Goal: Check status: Check status

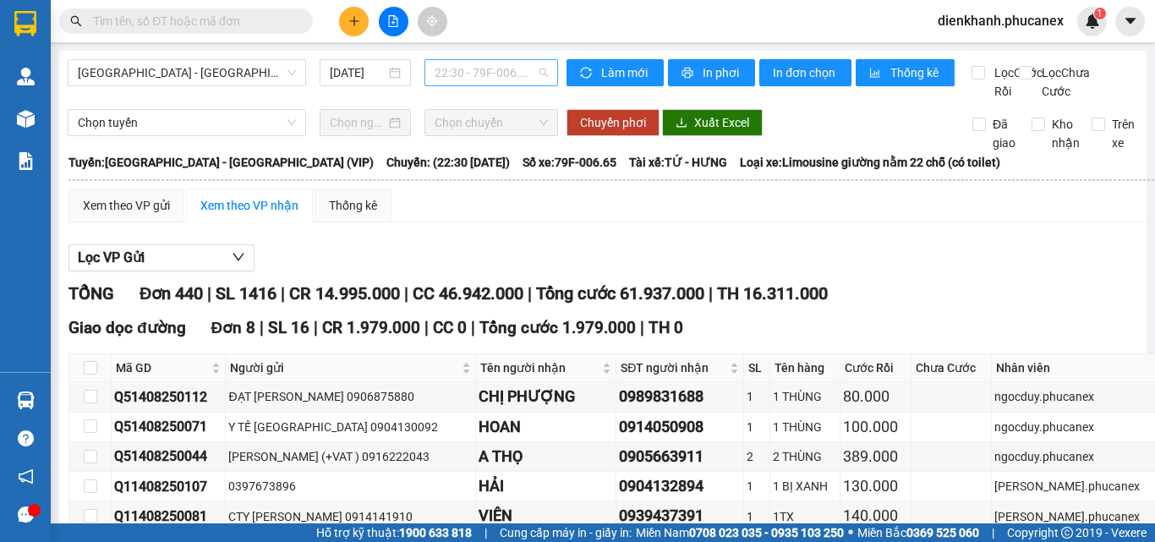
click at [453, 75] on span "22:30 - 79F-006.65" at bounding box center [491, 72] width 113 height 25
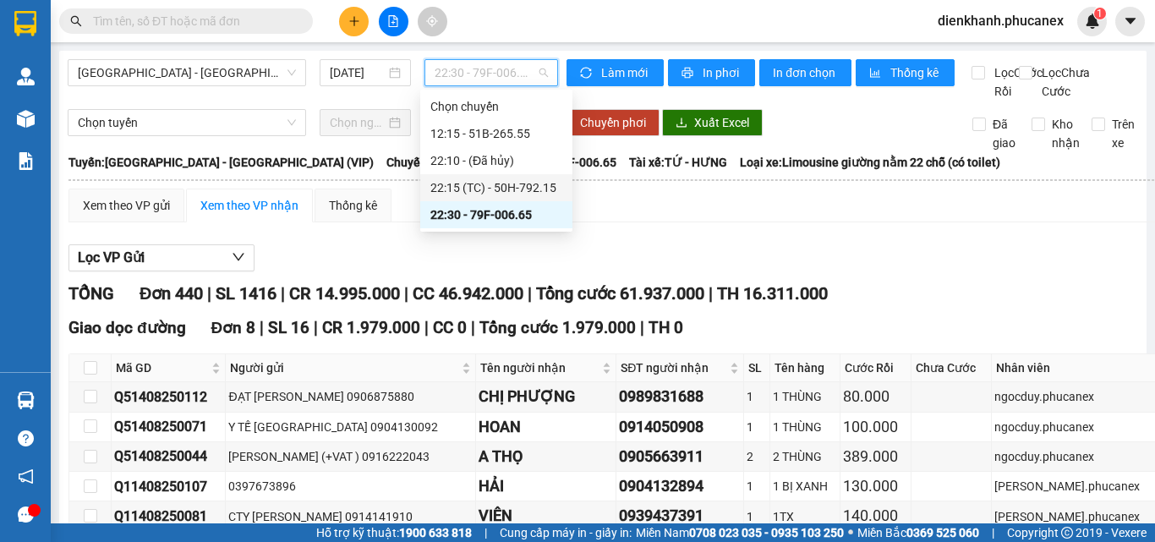
click at [477, 183] on div "22:15 (TC) - 50H-792.15" at bounding box center [496, 187] width 132 height 19
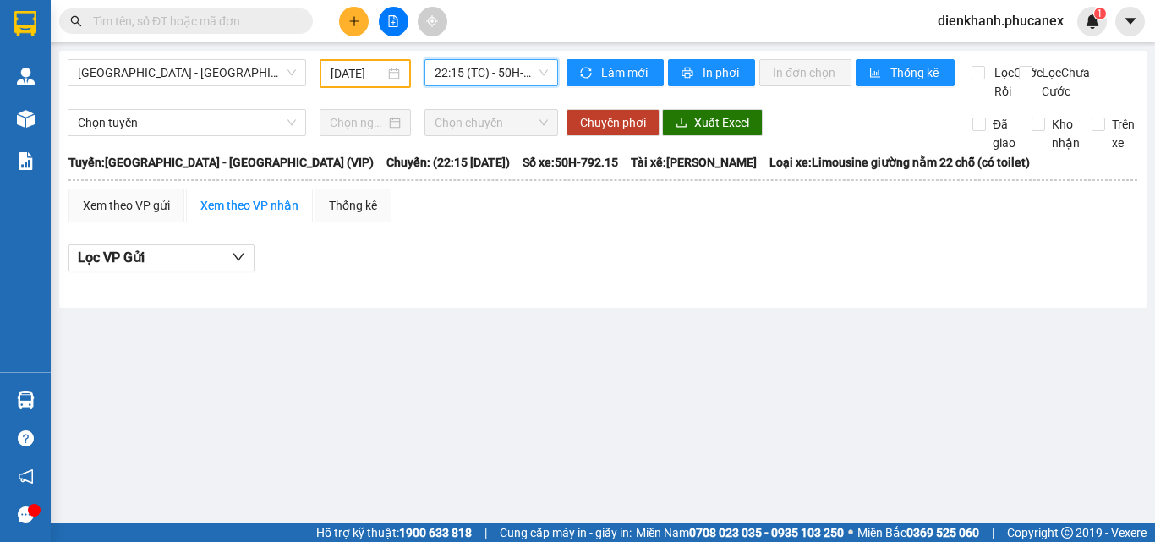
click at [464, 82] on span "22:15 (TC) - 50H-792.15" at bounding box center [491, 72] width 113 height 25
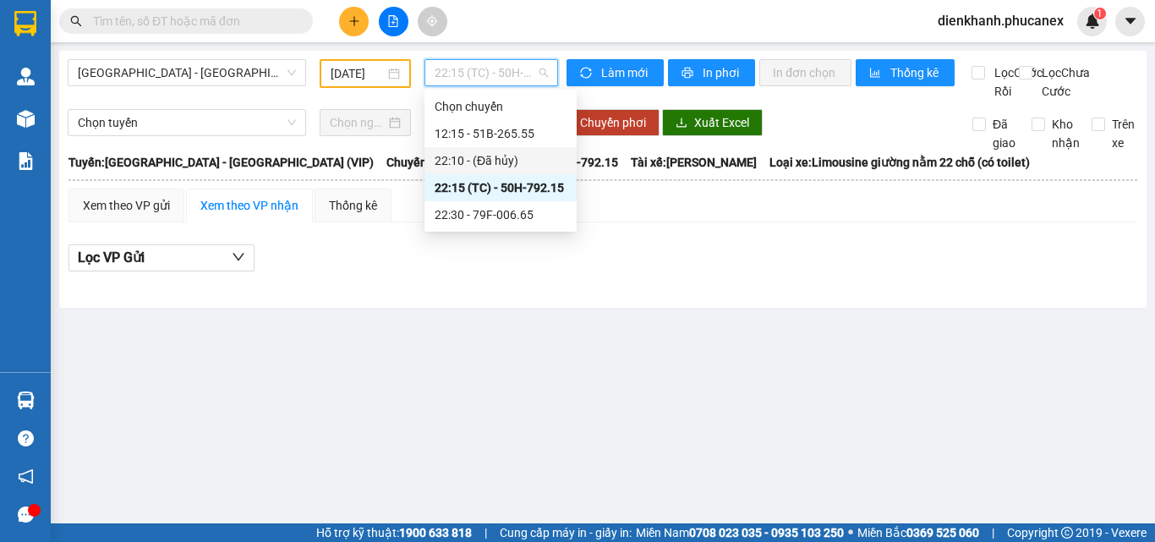
click at [491, 156] on div "22:10 - (Đã hủy)" at bounding box center [501, 160] width 132 height 19
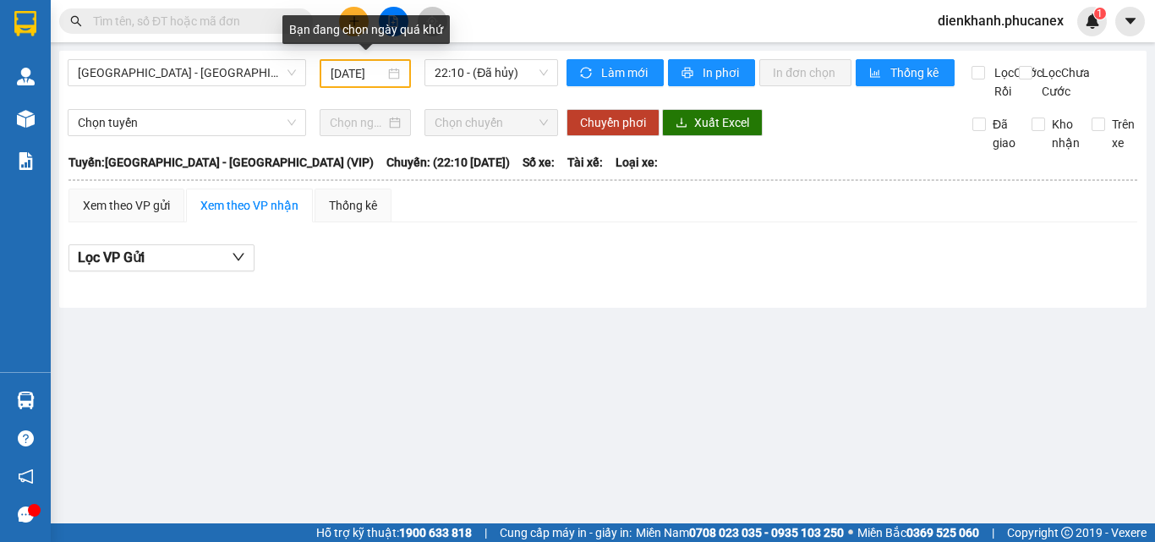
click at [388, 71] on div "[DATE]" at bounding box center [365, 73] width 69 height 19
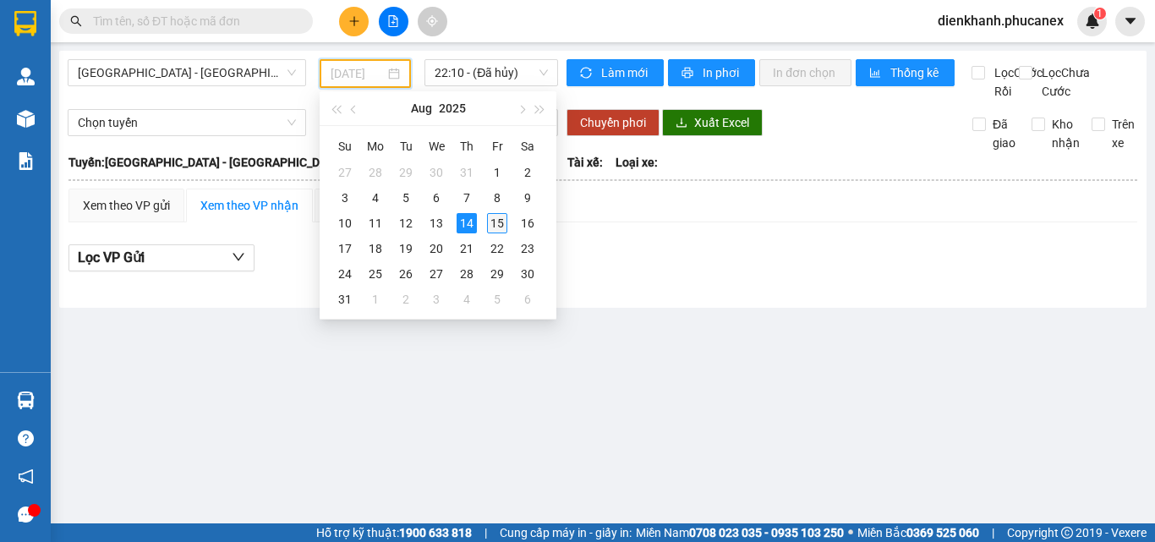
click at [494, 213] on div "15" at bounding box center [497, 223] width 20 height 20
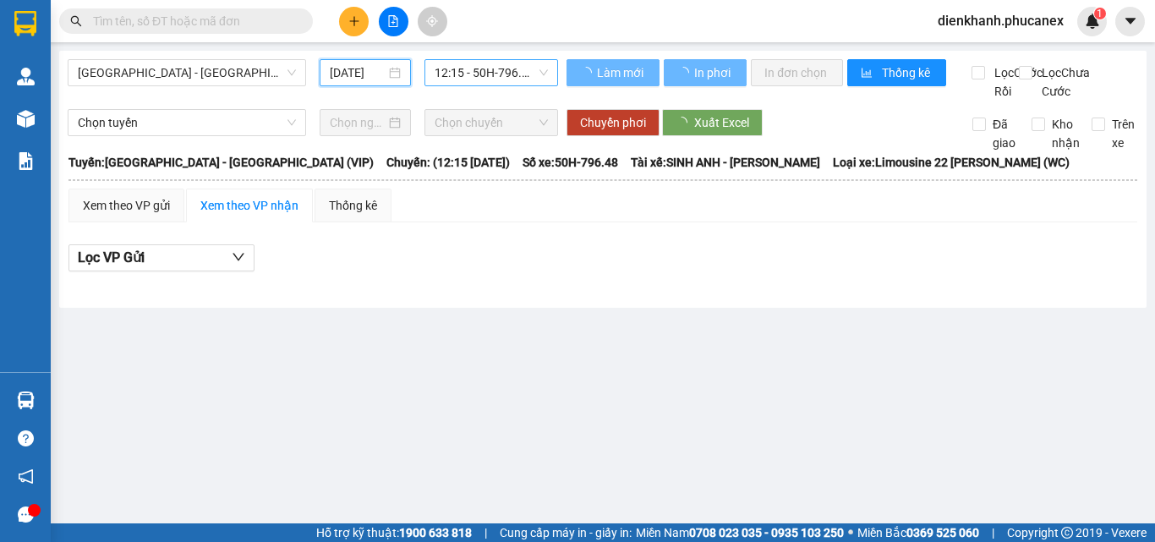
scroll to position [0, 4]
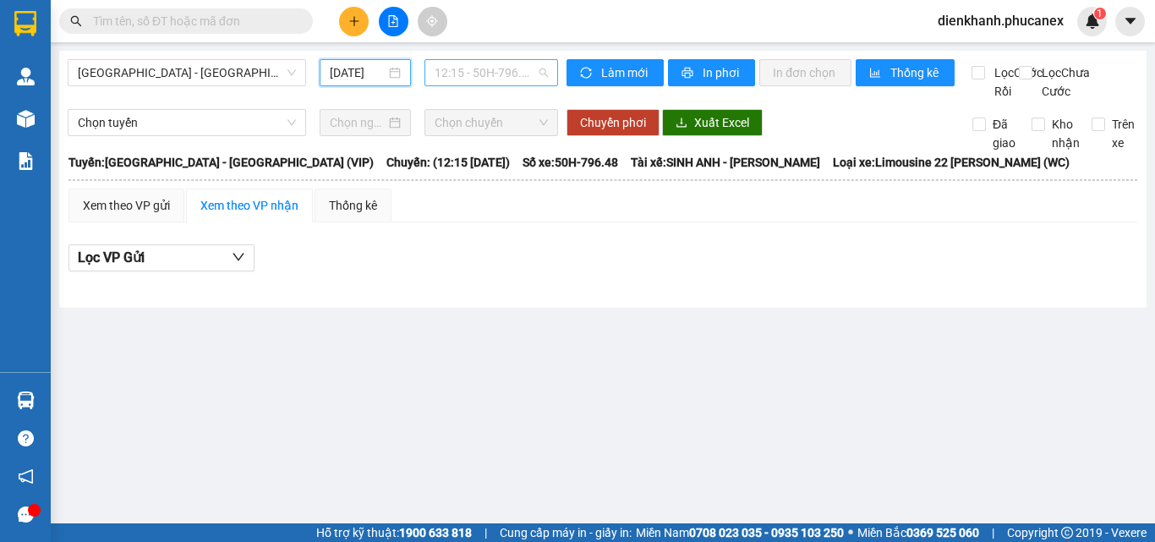
click at [484, 74] on span "12:15 - 50H-796.48" at bounding box center [491, 72] width 113 height 25
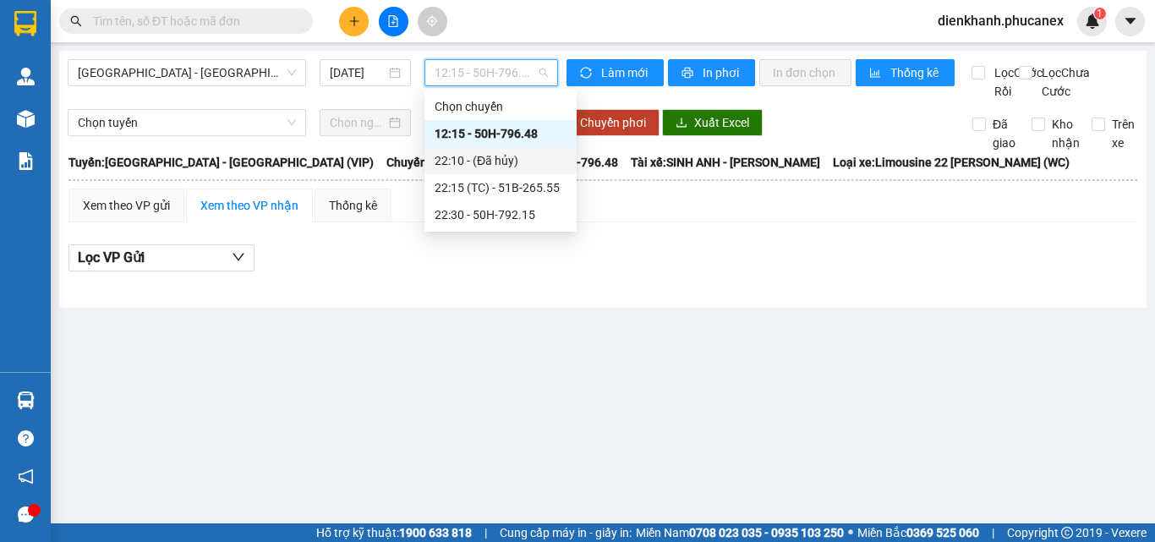
click at [490, 156] on div "22:10 - (Đã hủy)" at bounding box center [501, 160] width 132 height 19
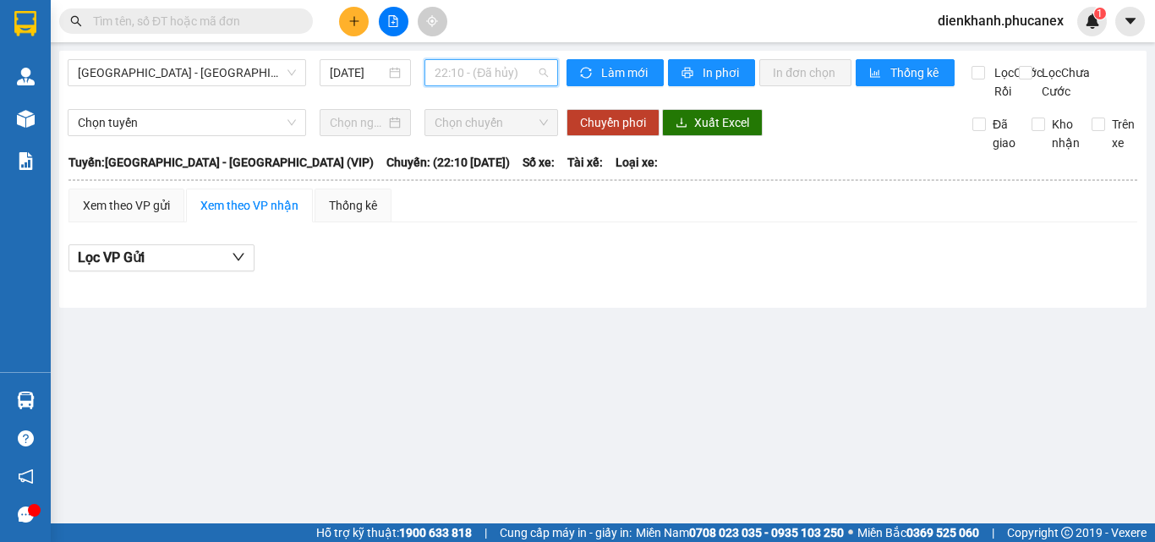
click at [481, 83] on span "22:10 - (Đã hủy)" at bounding box center [491, 72] width 113 height 25
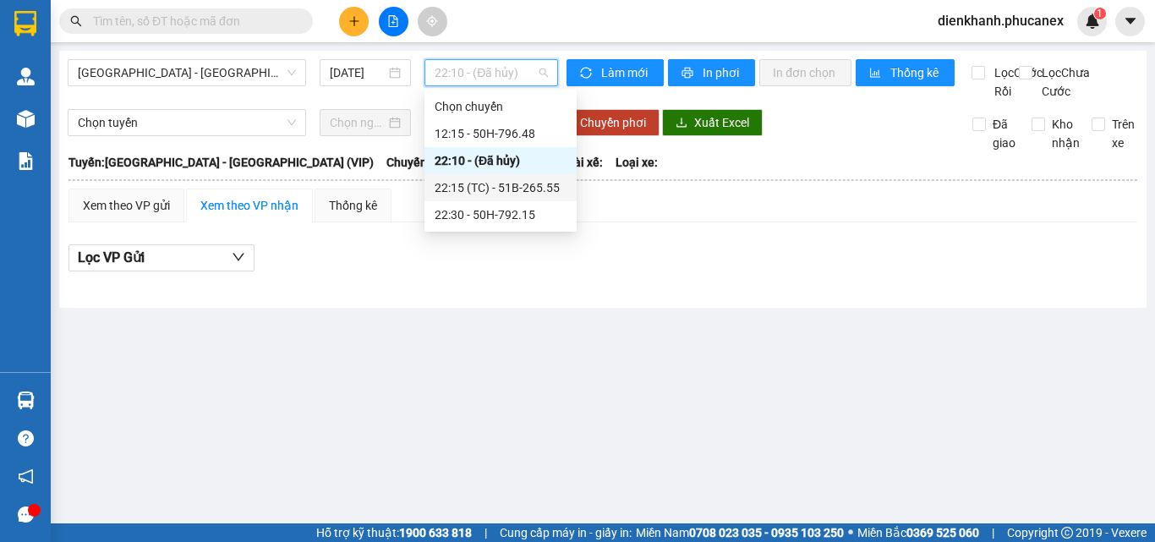
click at [490, 181] on div "22:15 (TC) - 51B-265.55" at bounding box center [501, 187] width 132 height 19
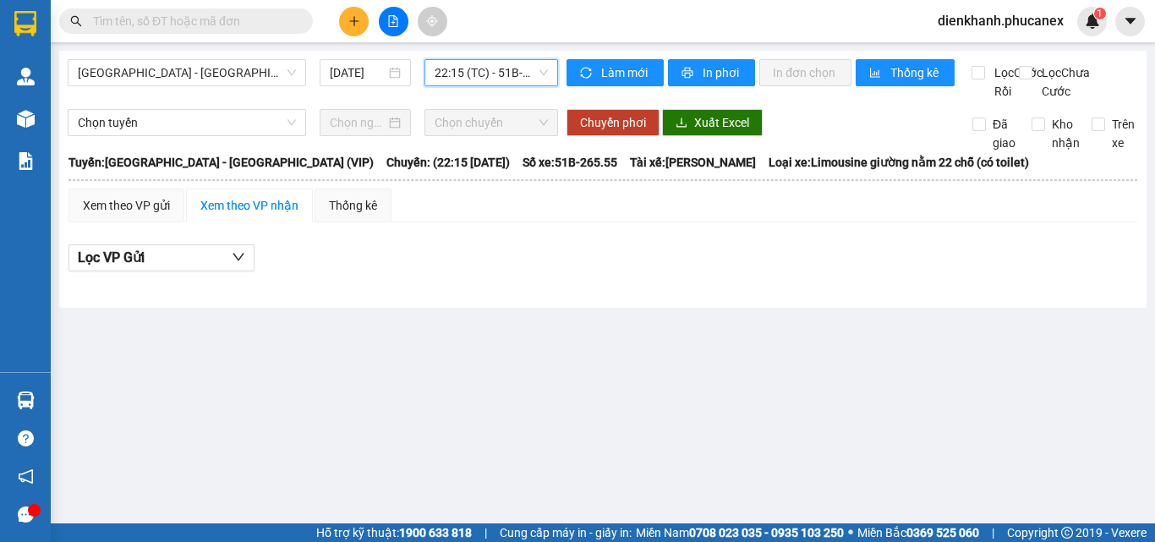
click at [477, 80] on span "22:15 (TC) - 51B-265.55" at bounding box center [491, 72] width 113 height 25
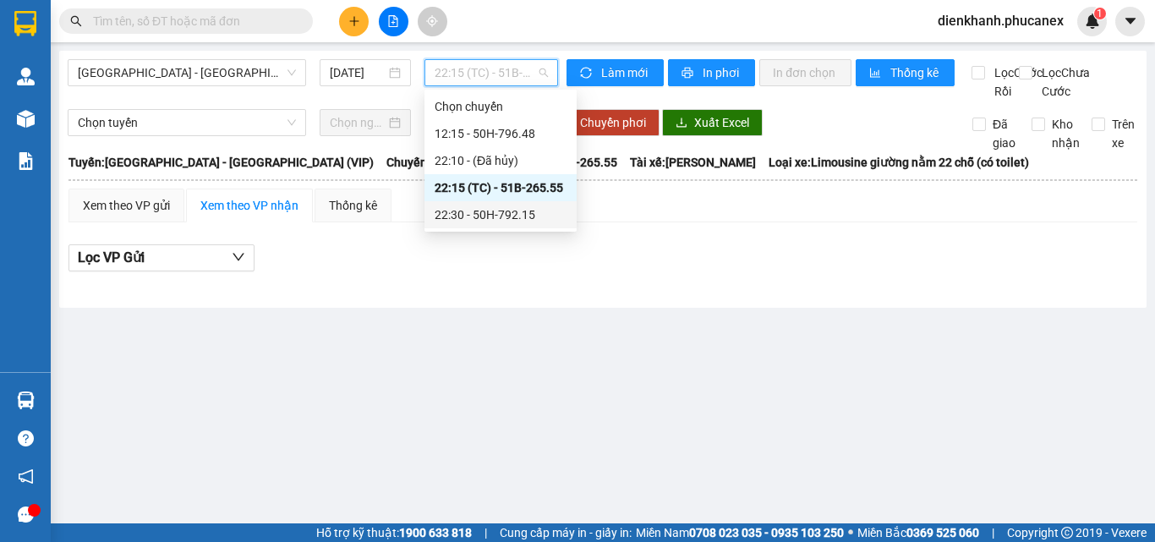
click at [493, 216] on div "22:30 - 50H-792.15" at bounding box center [501, 214] width 132 height 19
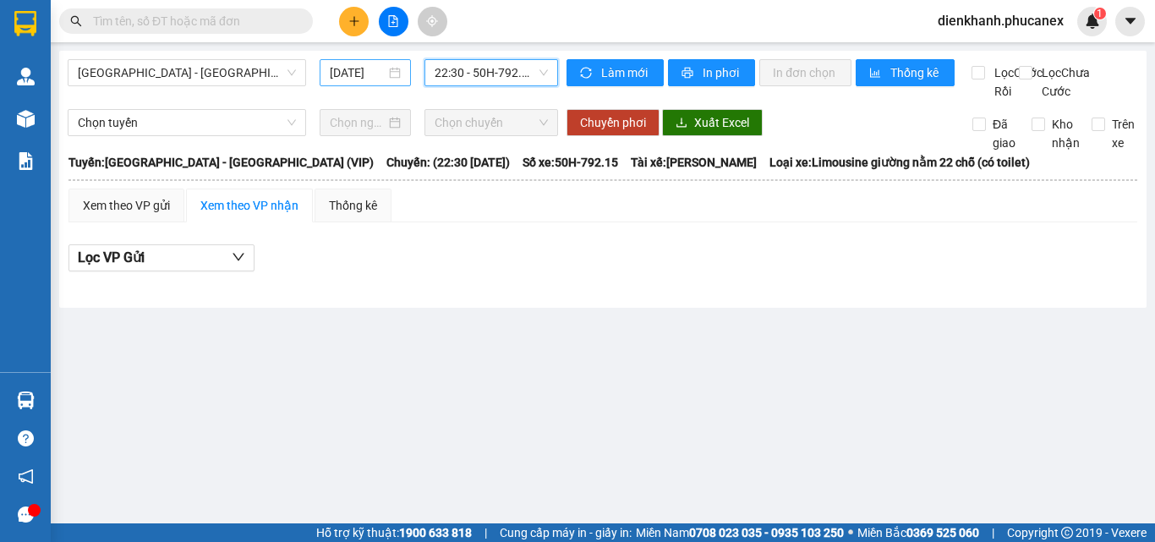
click at [380, 72] on input "[DATE]" at bounding box center [358, 72] width 56 height 19
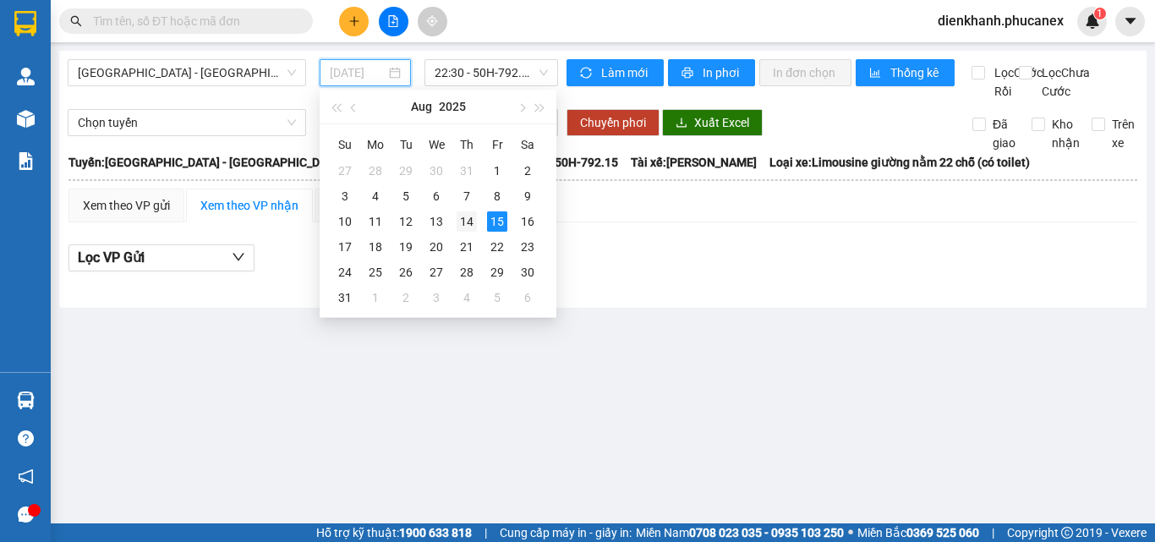
click at [463, 219] on div "14" at bounding box center [466, 221] width 20 height 20
type input "[DATE]"
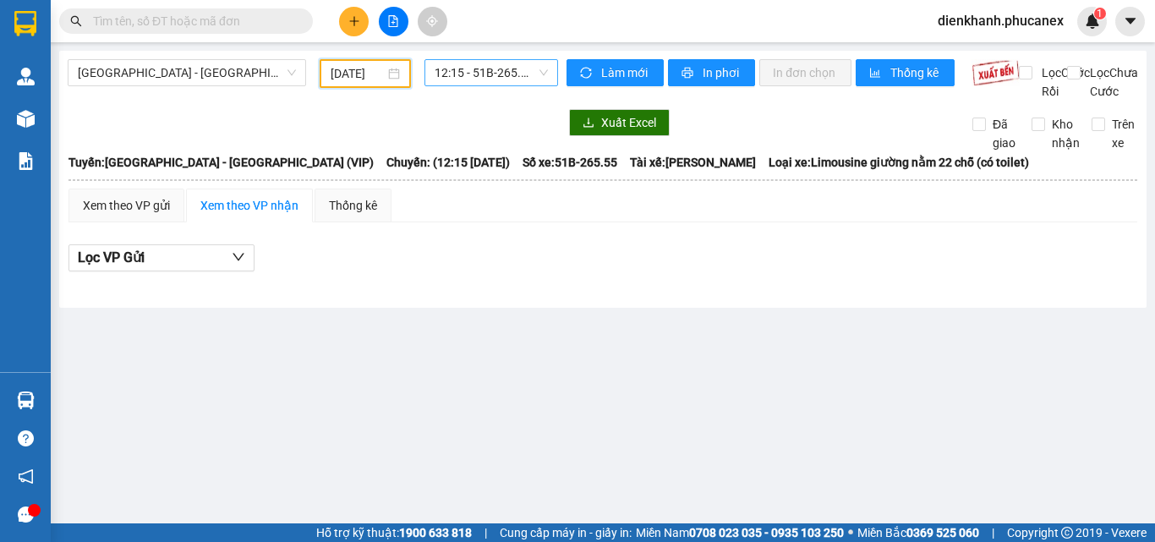
click at [460, 63] on span "12:15 - 51B-265.55" at bounding box center [491, 72] width 113 height 25
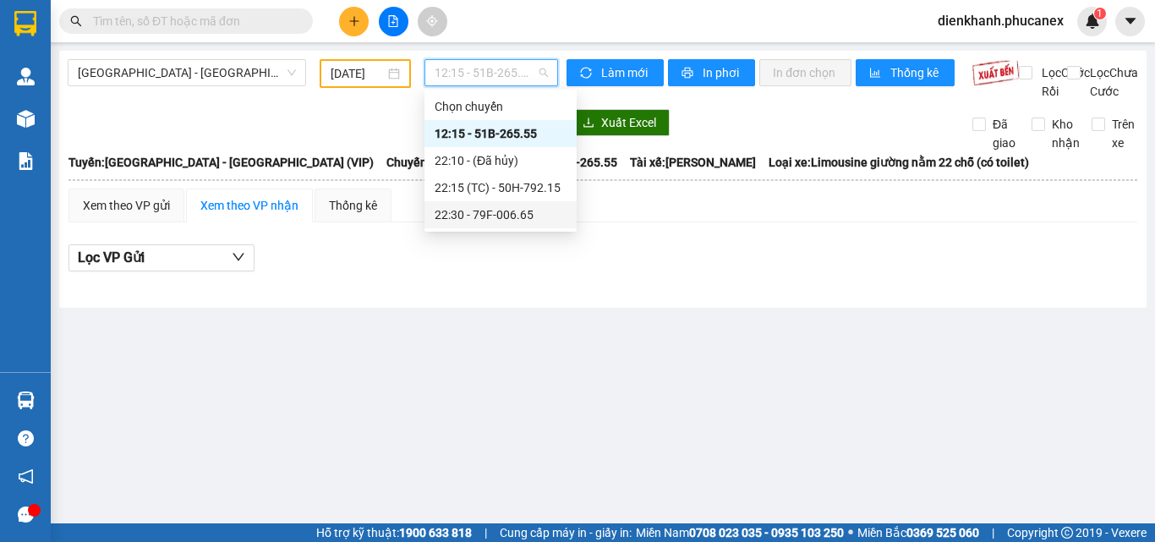
click at [485, 215] on div "22:30 - 79F-006.65" at bounding box center [501, 214] width 132 height 19
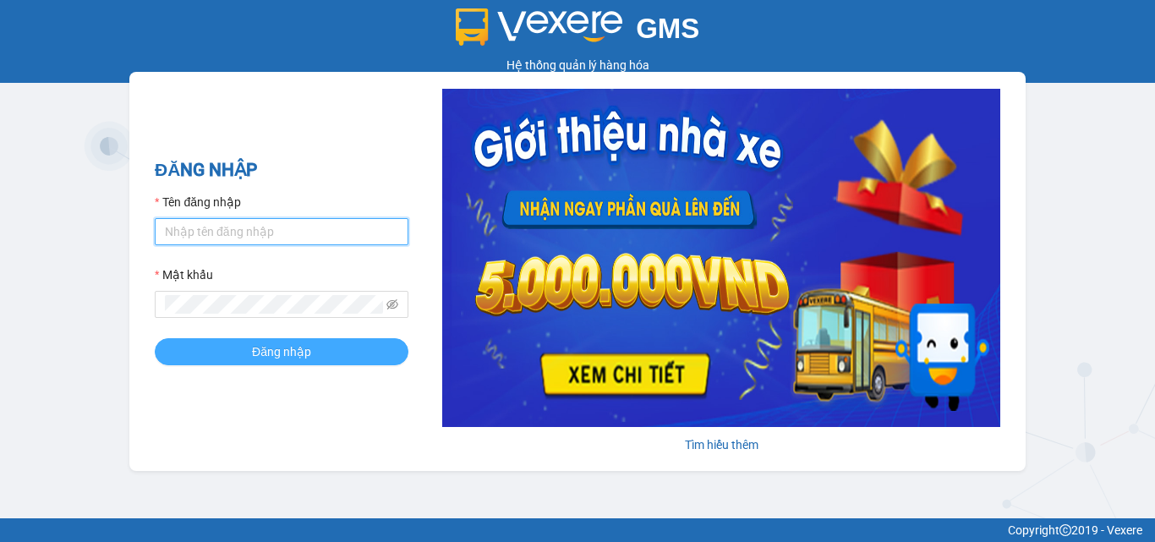
type input "dienkhanh.phucanex"
drag, startPoint x: 315, startPoint y: 357, endPoint x: 321, endPoint y: 350, distance: 9.0
click at [315, 356] on button "Đăng nhập" at bounding box center [282, 351] width 254 height 27
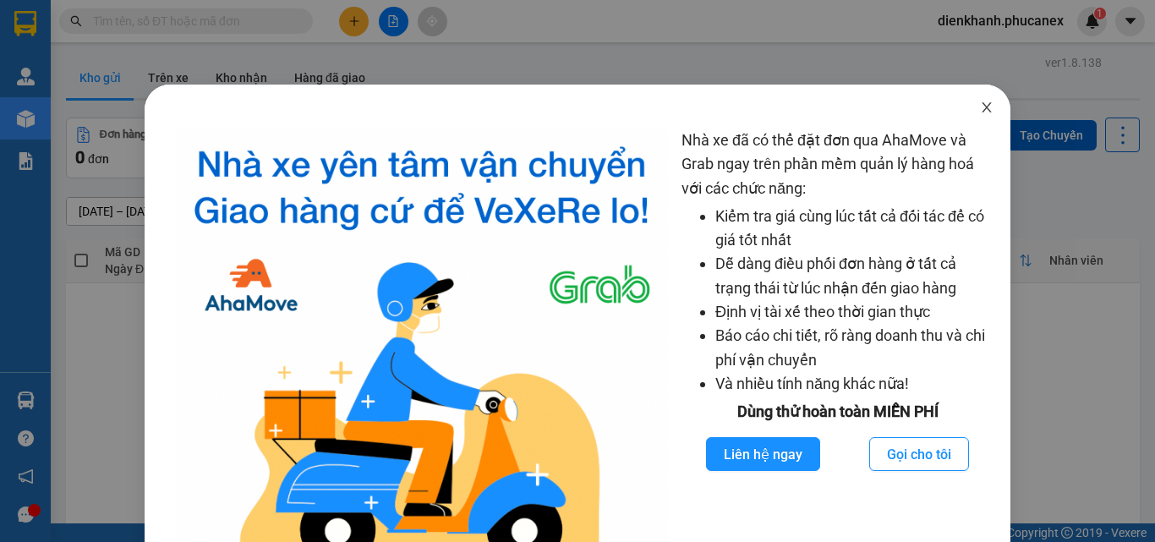
click at [982, 112] on icon "close" at bounding box center [986, 107] width 9 height 10
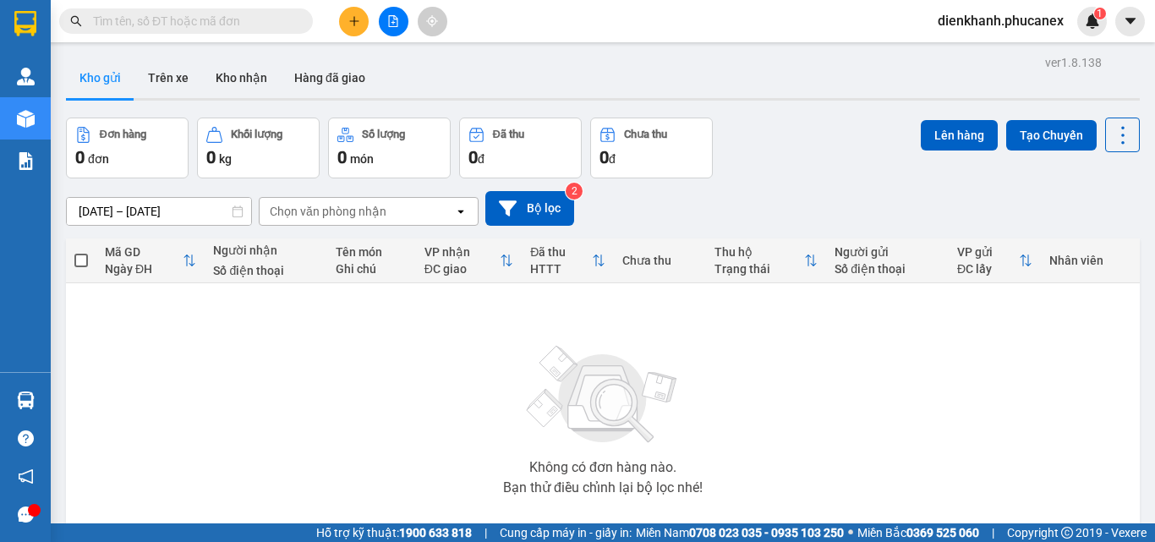
paste input "DK1408250006"
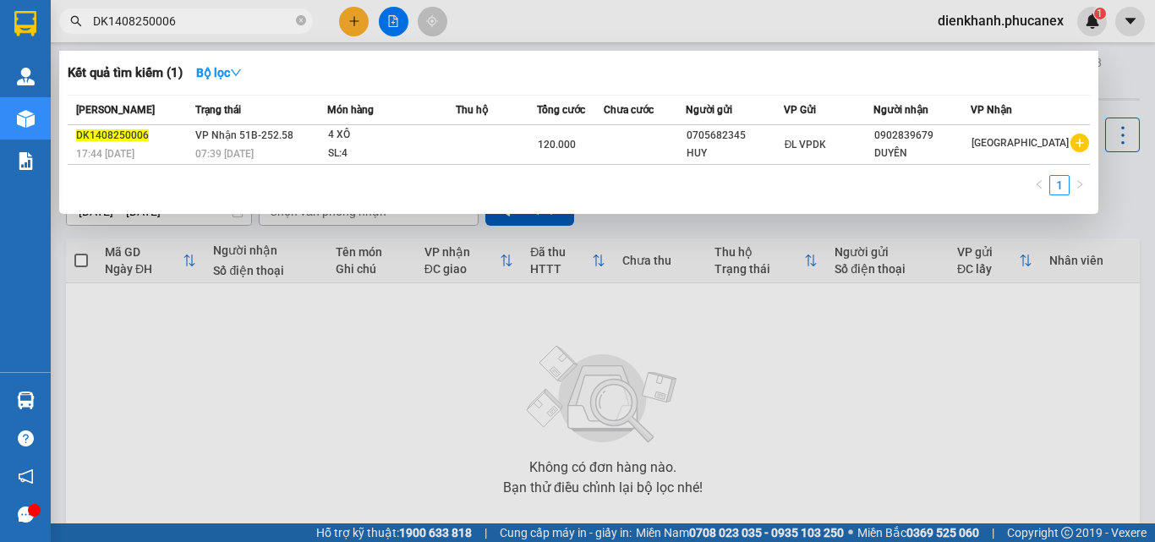
type input "DK1408250006"
click at [345, 326] on div at bounding box center [577, 271] width 1155 height 542
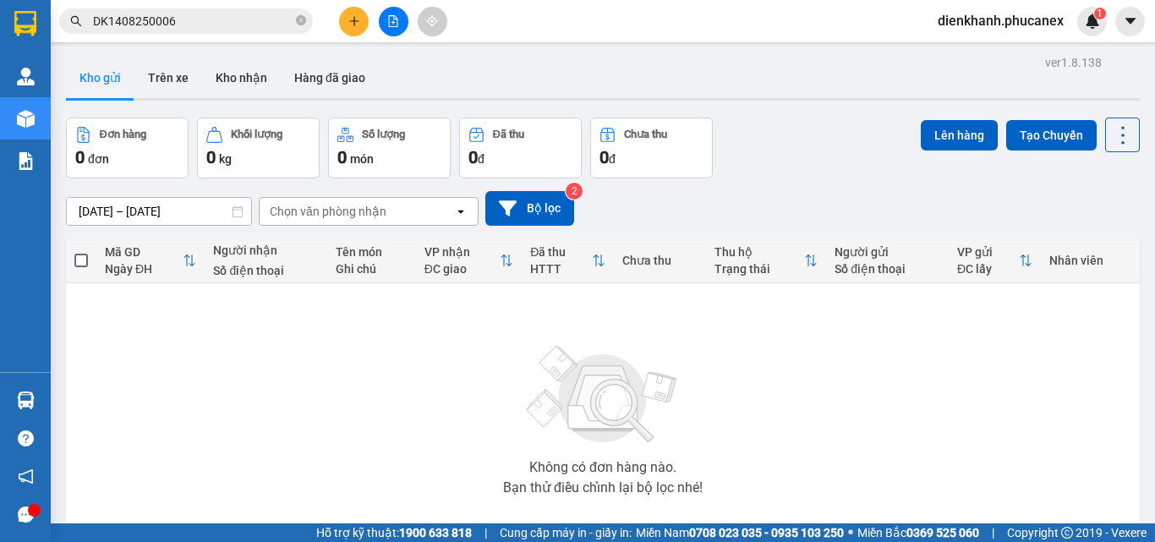
click at [396, 11] on button at bounding box center [394, 22] width 30 height 30
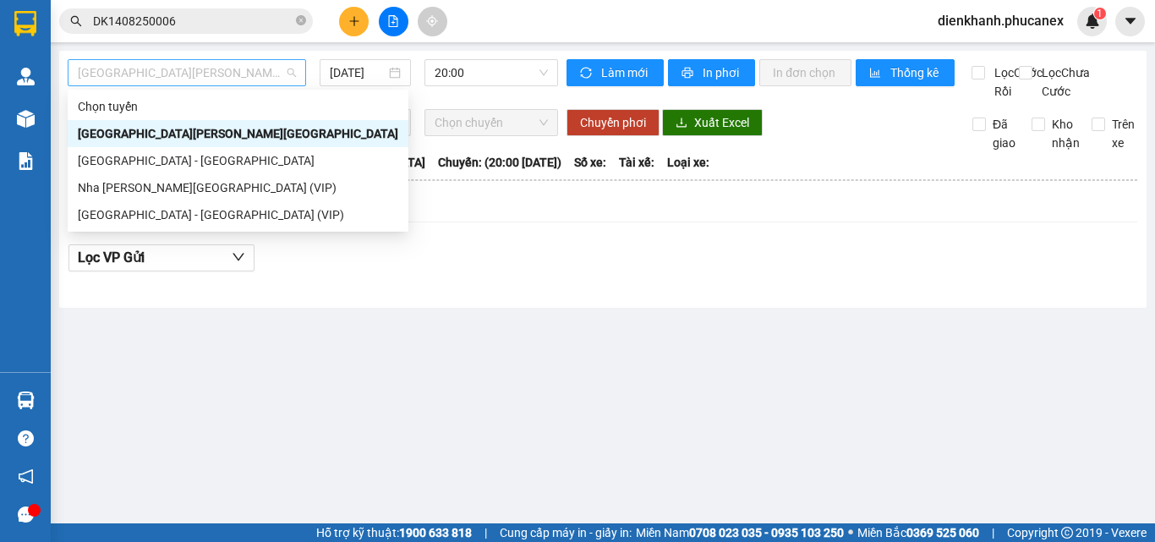
click at [273, 75] on span "[GEOGRAPHIC_DATA][PERSON_NAME][GEOGRAPHIC_DATA]" at bounding box center [187, 72] width 218 height 25
click at [230, 134] on div "[GEOGRAPHIC_DATA][PERSON_NAME][GEOGRAPHIC_DATA]" at bounding box center [238, 133] width 320 height 19
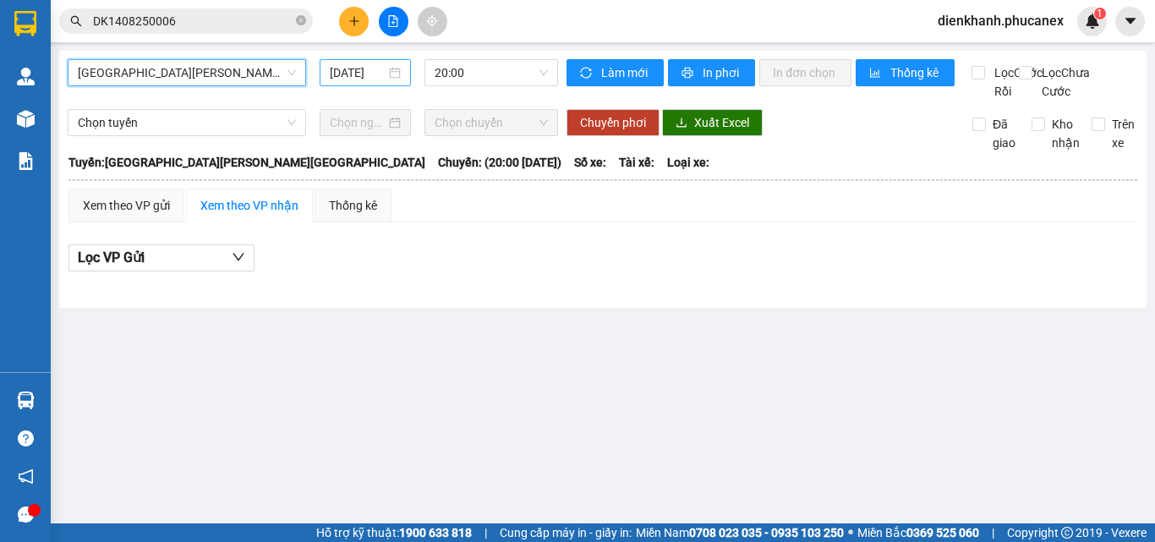
click at [350, 70] on input "[DATE]" at bounding box center [358, 72] width 56 height 19
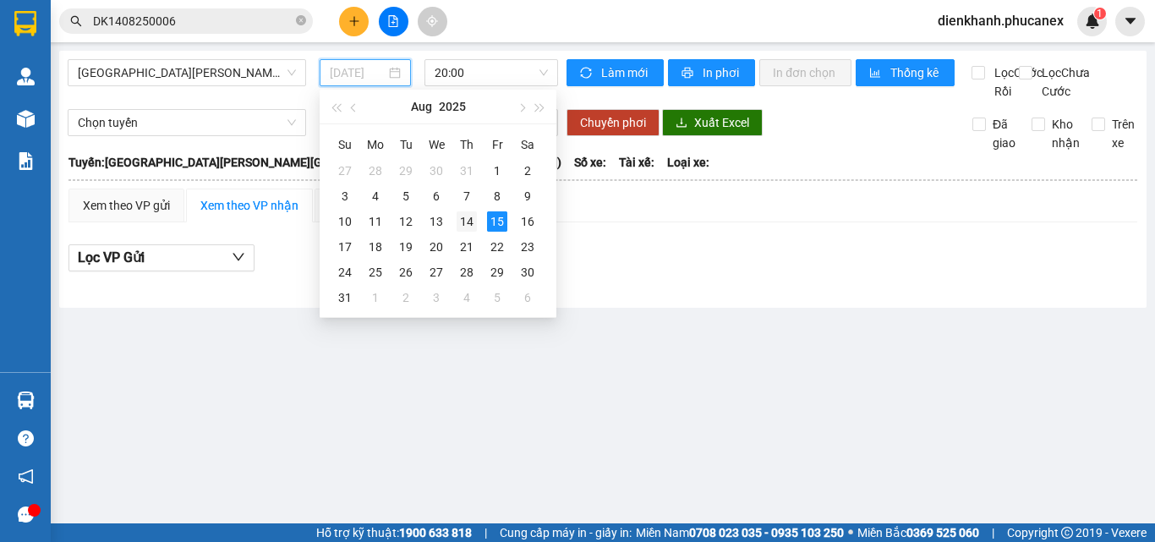
click at [462, 226] on div "14" at bounding box center [466, 221] width 20 height 20
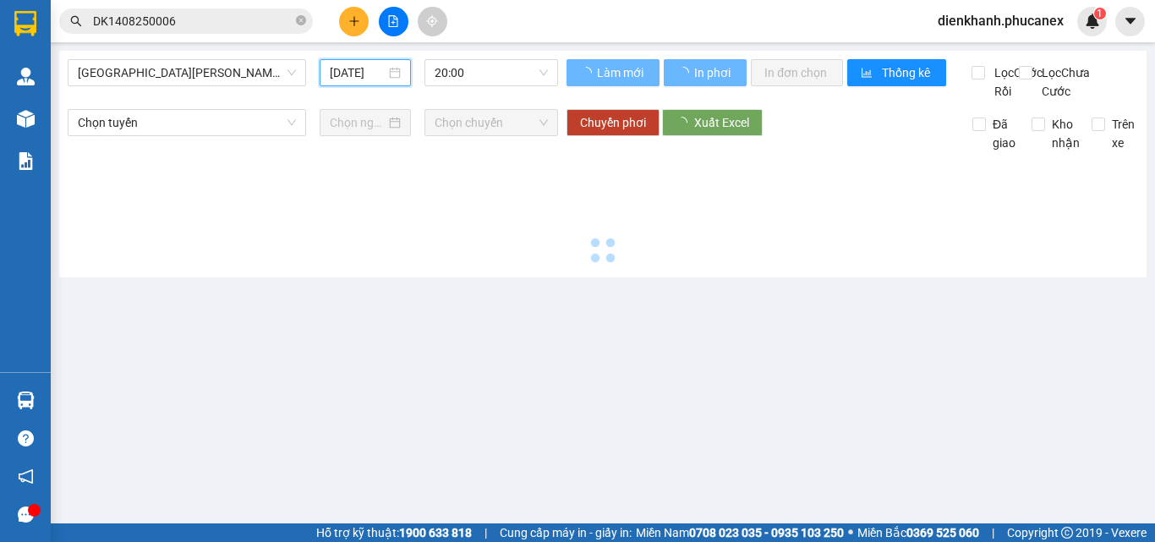
type input "[DATE]"
